Goal: Navigation & Orientation: Understand site structure

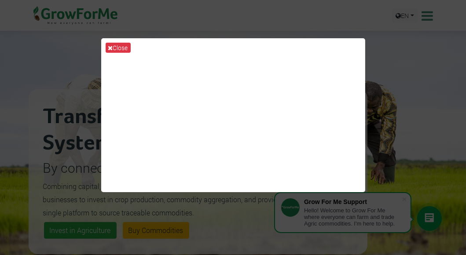
click at [405, 199] on div "Close" at bounding box center [233, 127] width 466 height 255
click at [112, 46] on icon at bounding box center [110, 48] width 5 height 6
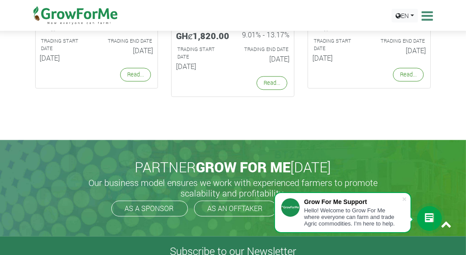
scroll to position [1813, 0]
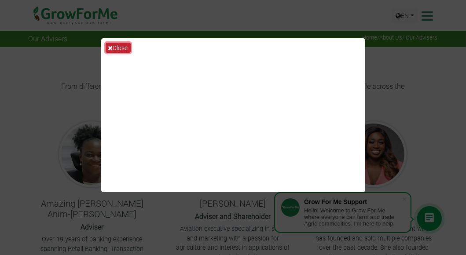
click at [121, 46] on button "Close" at bounding box center [118, 48] width 25 height 10
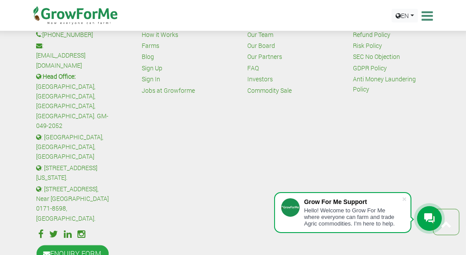
scroll to position [792, 0]
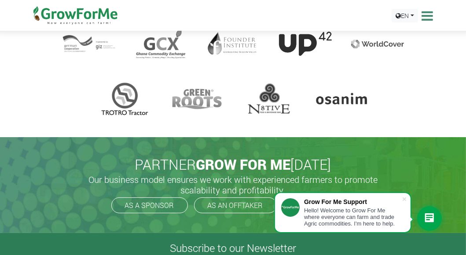
scroll to position [70, 0]
